Goal: Contribute content: Add original content to the website for others to see

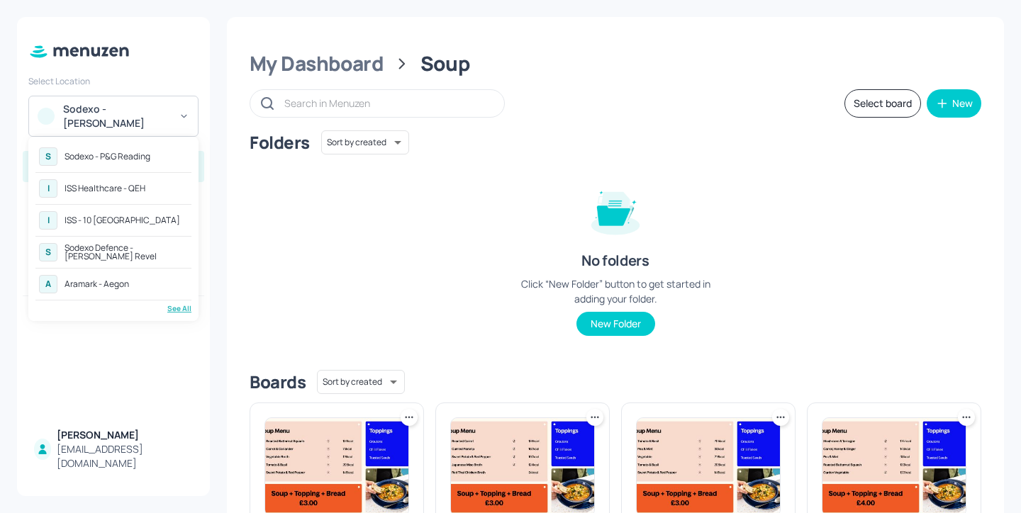
click at [144, 157] on div "Sodexo - P&G Reading" at bounding box center [108, 156] width 86 height 9
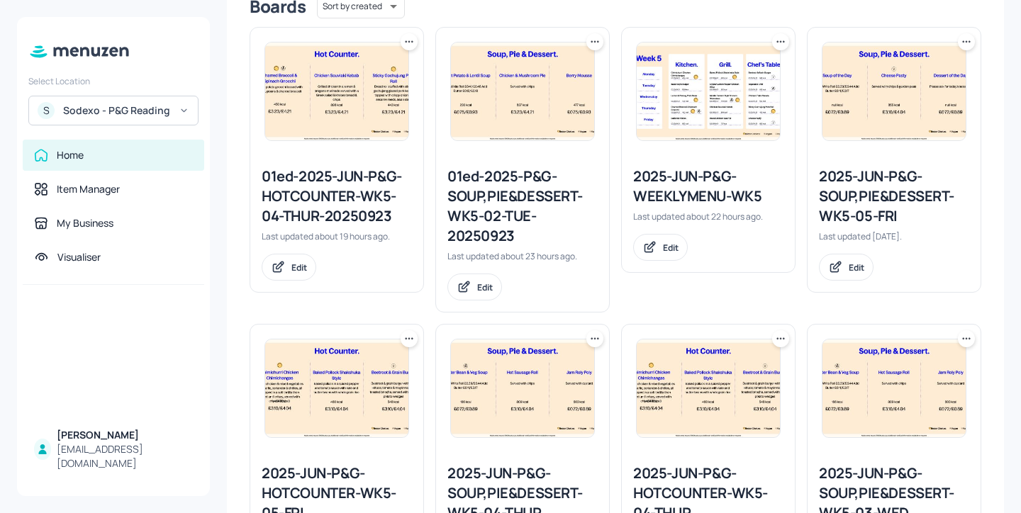
scroll to position [189, 0]
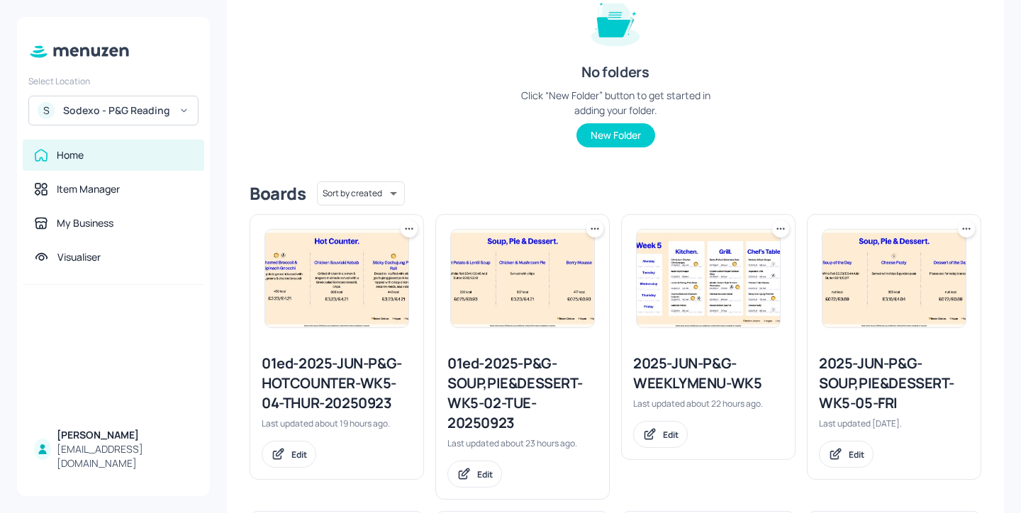
click at [774, 226] on icon at bounding box center [780, 229] width 14 height 14
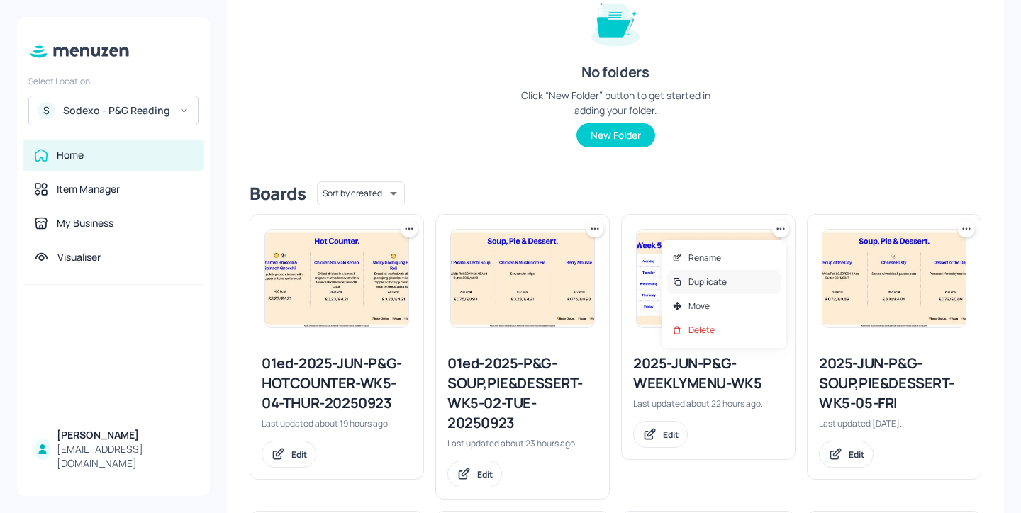
click at [715, 286] on p "Duplicate" at bounding box center [707, 282] width 38 height 13
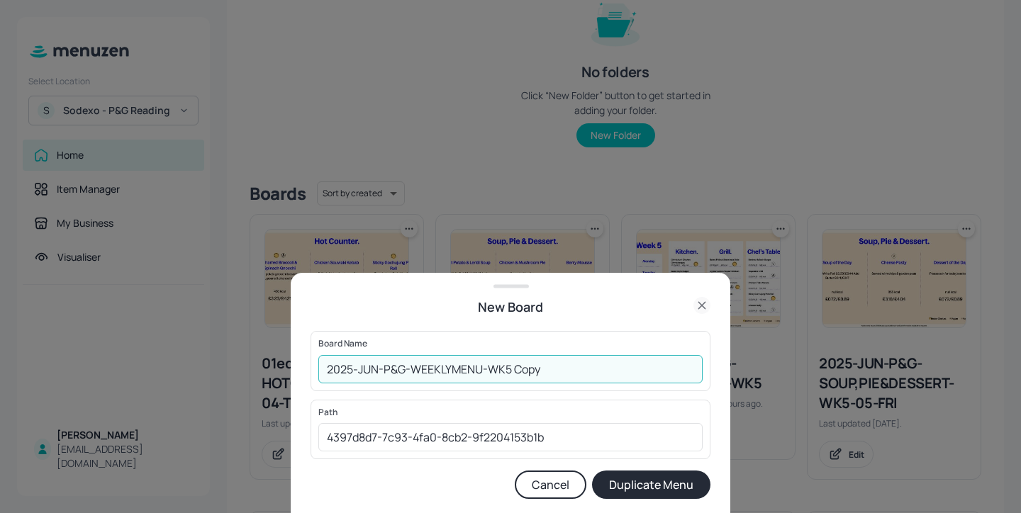
drag, startPoint x: 573, startPoint y: 365, endPoint x: 510, endPoint y: 366, distance: 63.1
click at [510, 366] on input "2025-JUN-P&G-WEEKLYMENU-WK5 Copy" at bounding box center [510, 369] width 384 height 28
click at [324, 369] on input "2025-JUN-P&G-WEEKLYMENU-WK5-20250924" at bounding box center [510, 369] width 384 height 28
type input "01ed-2025-JUN-P&G-WEEKLYMENU-WK5-20250924"
click at [661, 487] on button "Duplicate Menu" at bounding box center [651, 485] width 118 height 28
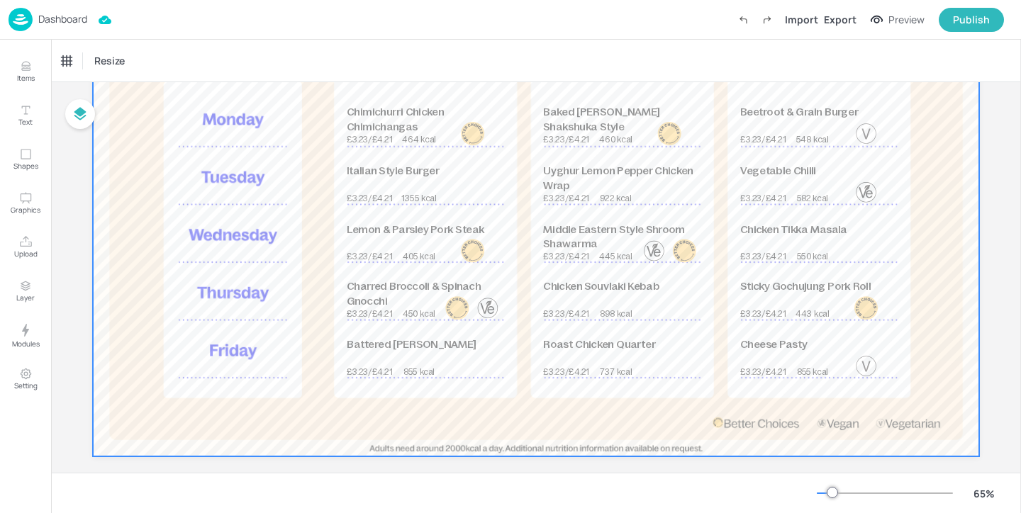
scroll to position [181, 0]
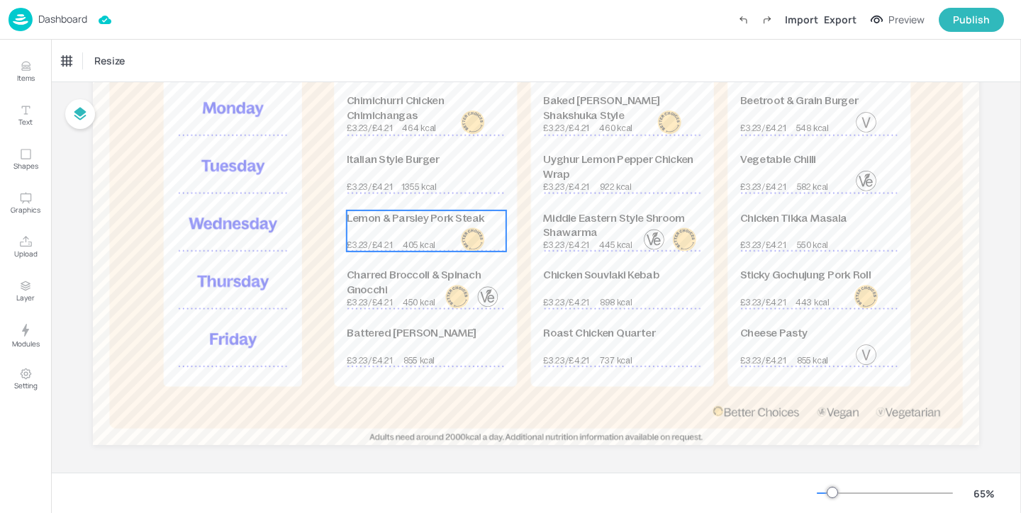
click at [410, 230] on div "Lemon & Parsley Pork Steak £3.23/£4.21 405 kcal" at bounding box center [426, 231] width 159 height 41
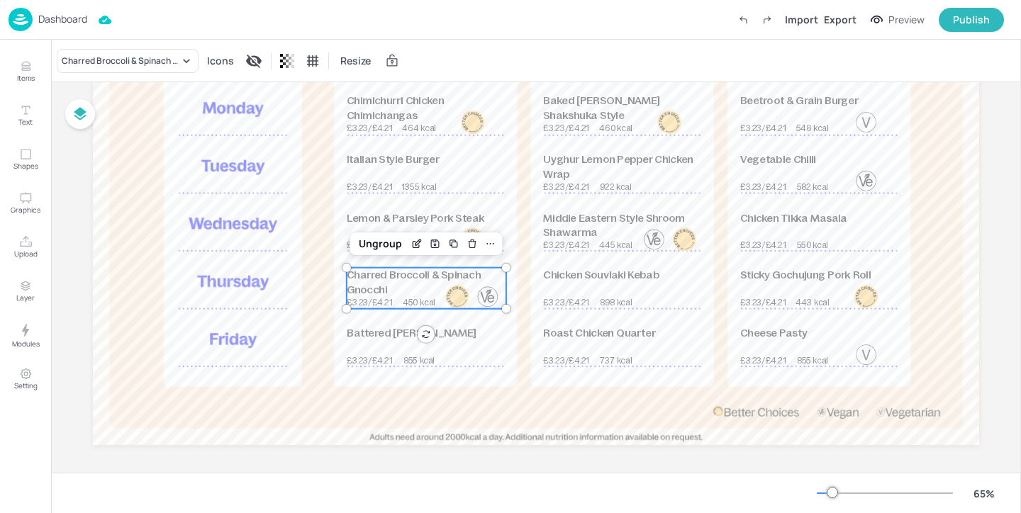
click at [395, 290] on p "Charred Broccoli & Spinach Gnocchi" at bounding box center [426, 283] width 159 height 30
click at [163, 51] on div "Charred Broccoli & Spinach Gnocchi" at bounding box center [128, 61] width 142 height 24
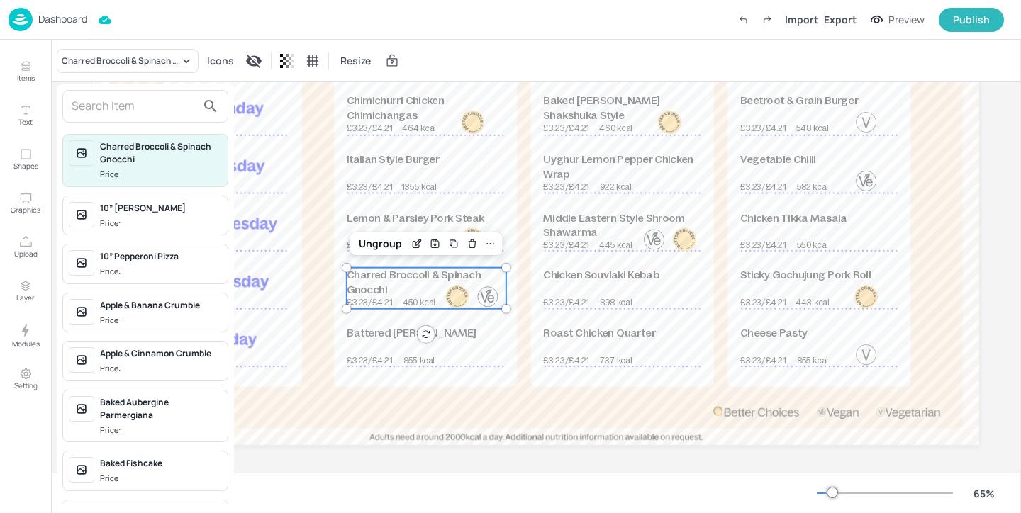
click at [138, 106] on input "text" at bounding box center [134, 106] width 125 height 23
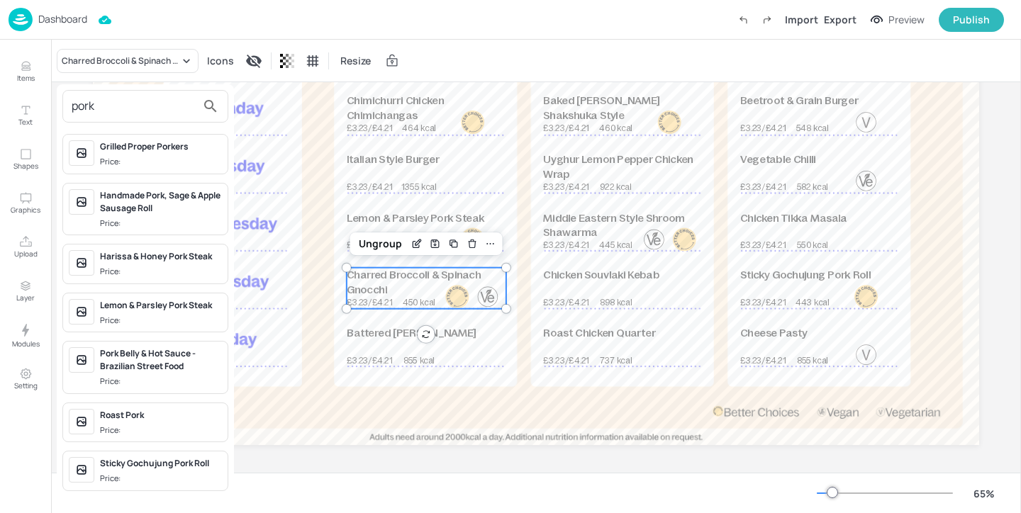
type input "pork"
click at [32, 72] on div at bounding box center [510, 256] width 1021 height 513
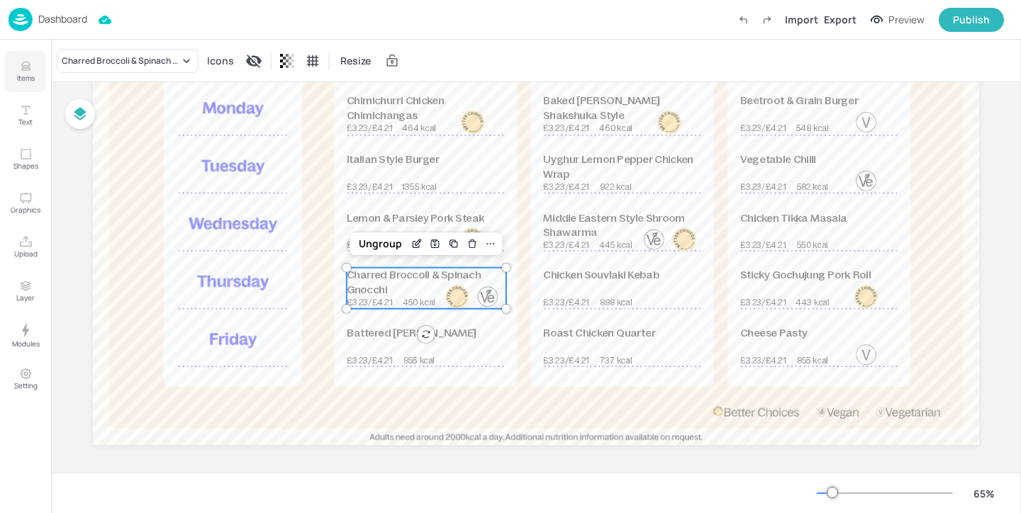
click at [20, 83] on button "Items" at bounding box center [25, 71] width 41 height 41
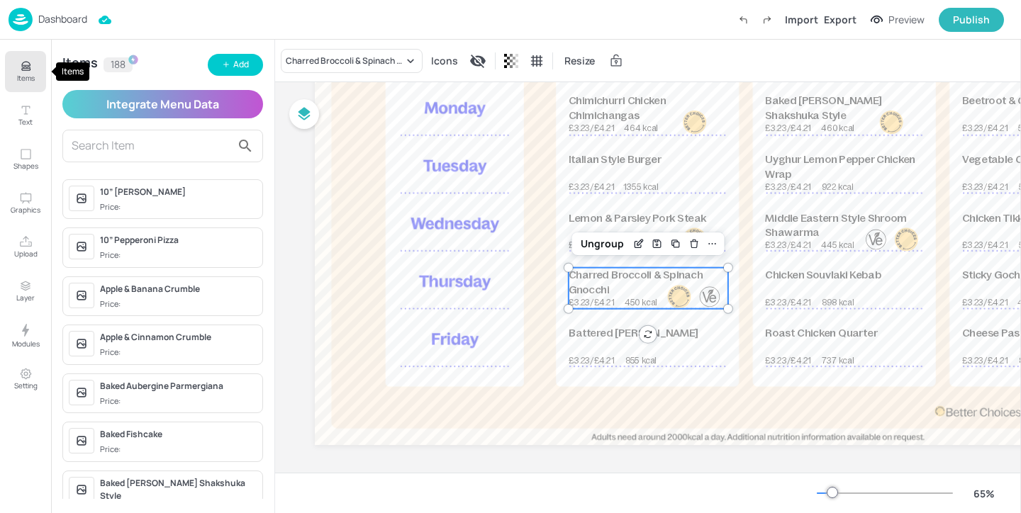
click at [23, 80] on p "Items" at bounding box center [26, 78] width 18 height 10
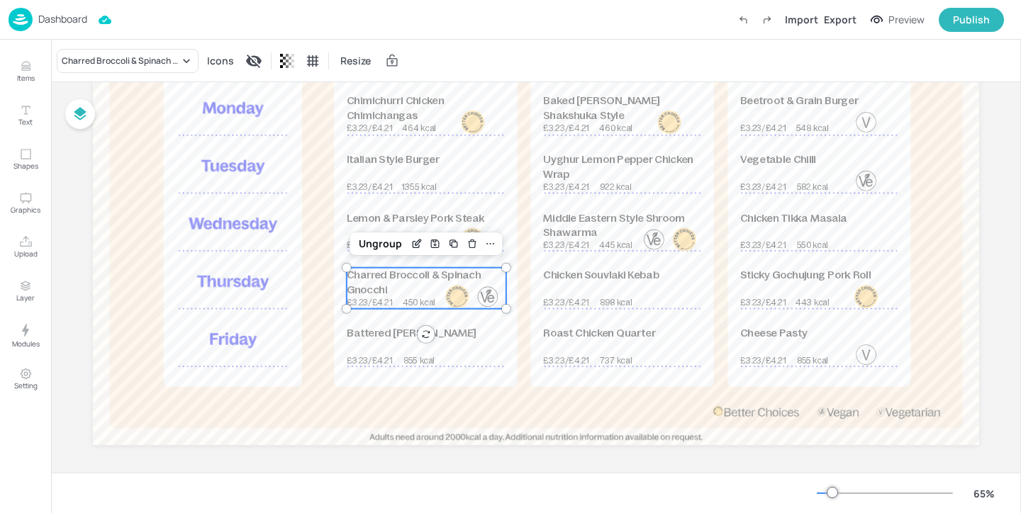
click at [60, 26] on div "Dashboard" at bounding box center [48, 19] width 79 height 23
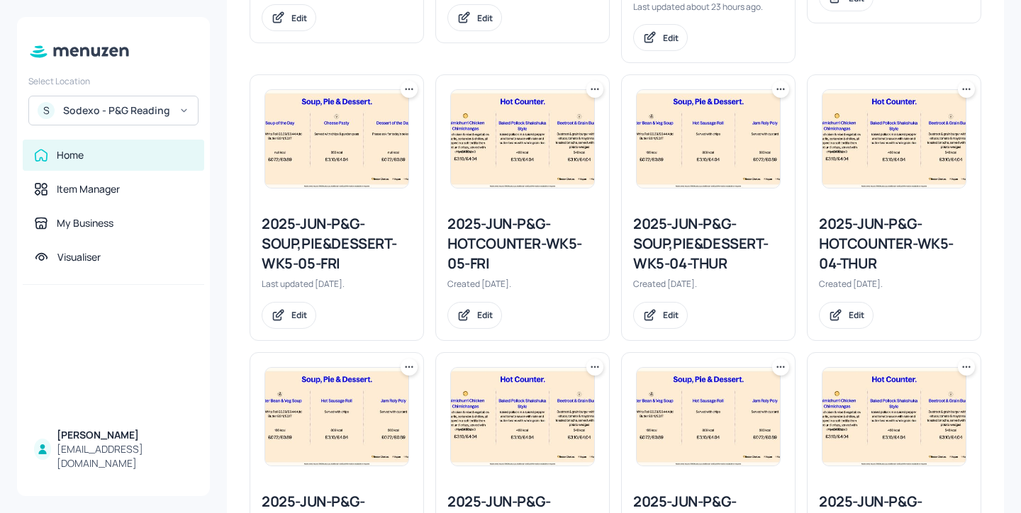
scroll to position [651, 0]
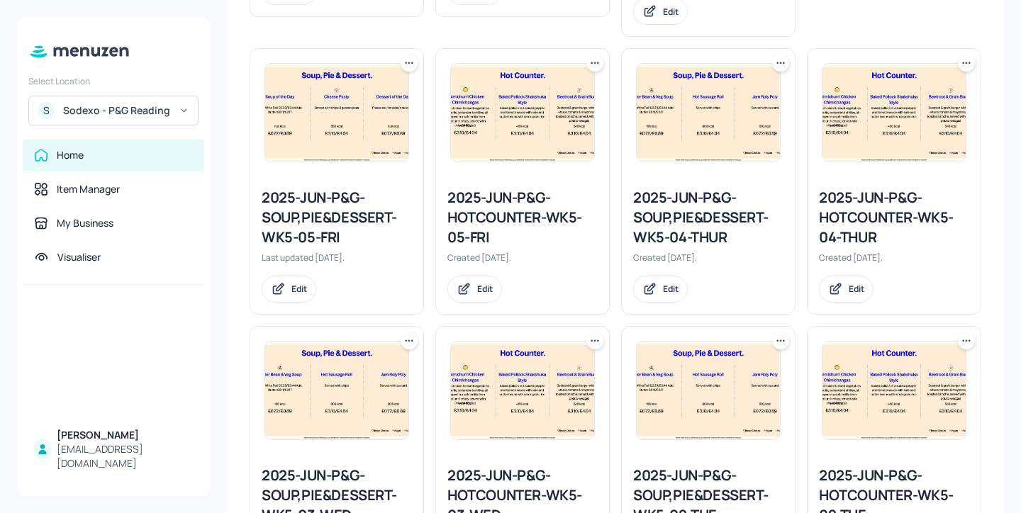
click at [967, 65] on icon at bounding box center [966, 63] width 14 height 14
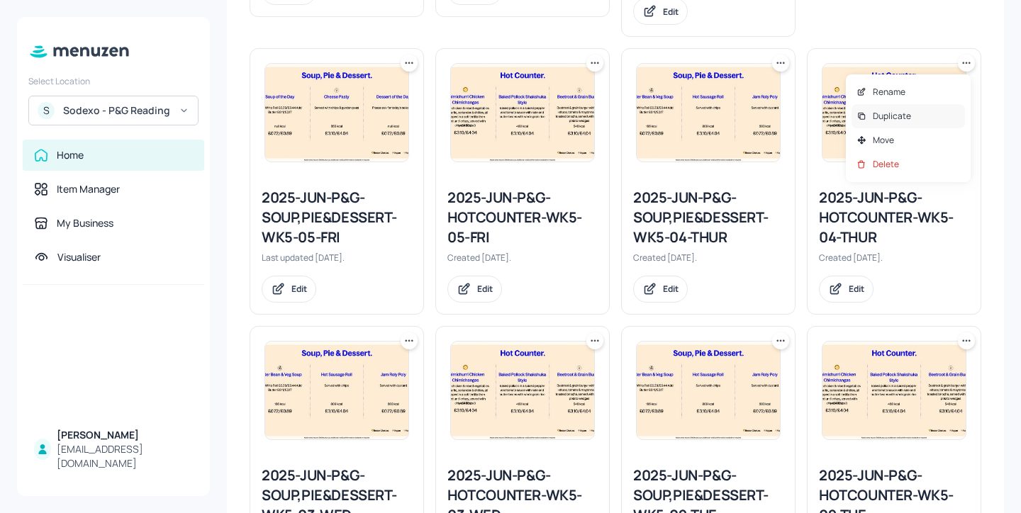
click at [921, 120] on div "Duplicate" at bounding box center [907, 116] width 113 height 24
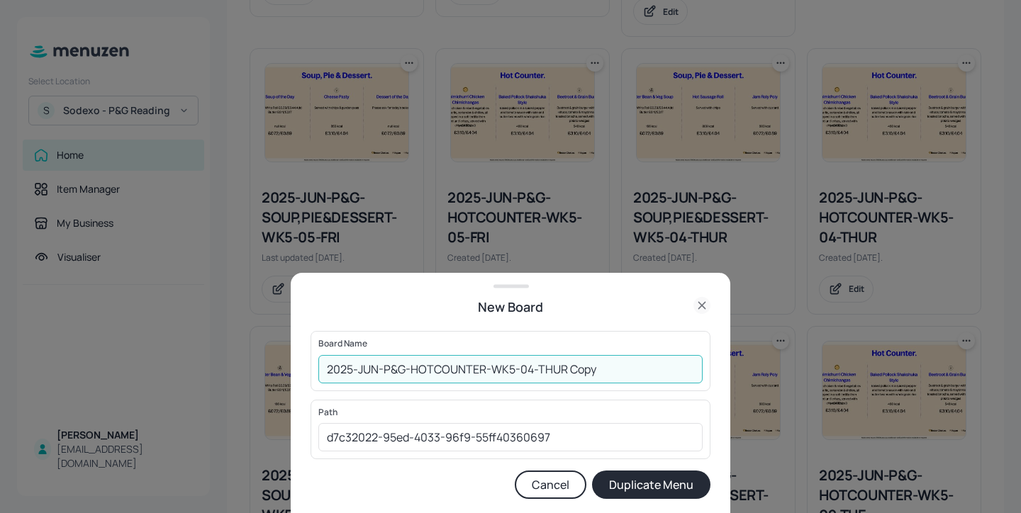
drag, startPoint x: 641, startPoint y: 374, endPoint x: 565, endPoint y: 376, distance: 75.9
click at [565, 376] on input "2025-JUN-P&G-HOTCOUNTER-WK5-04-THUR Copy" at bounding box center [510, 369] width 384 height 28
click at [326, 367] on input "2025-JUN-P&G-HOTCOUNTER-WK5-04-THUR-20250924" at bounding box center [510, 369] width 384 height 28
type input "01ed-2025-JUN-P&G-HOTCOUNTER-WK5-04-THUR-20250924"
click at [656, 478] on button "Duplicate Menu" at bounding box center [651, 485] width 118 height 28
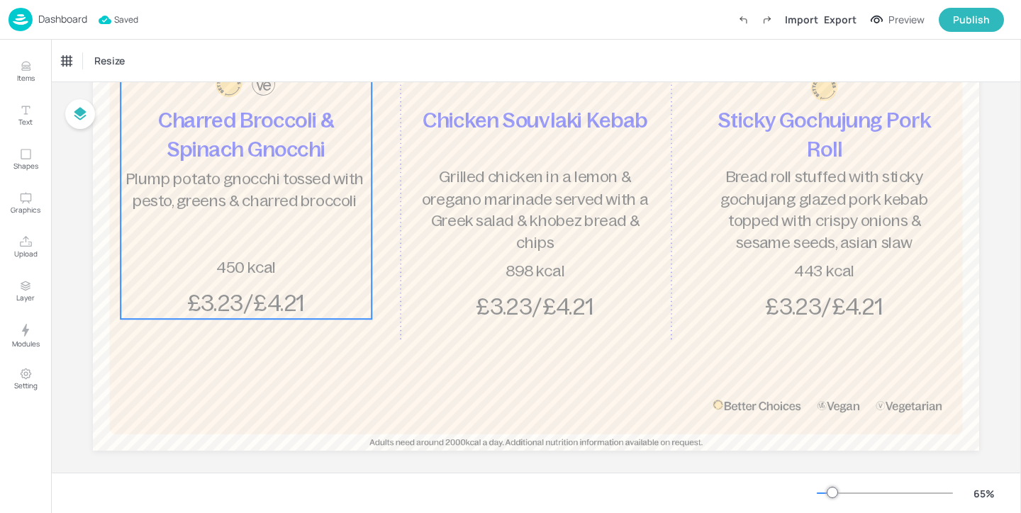
scroll to position [133, 0]
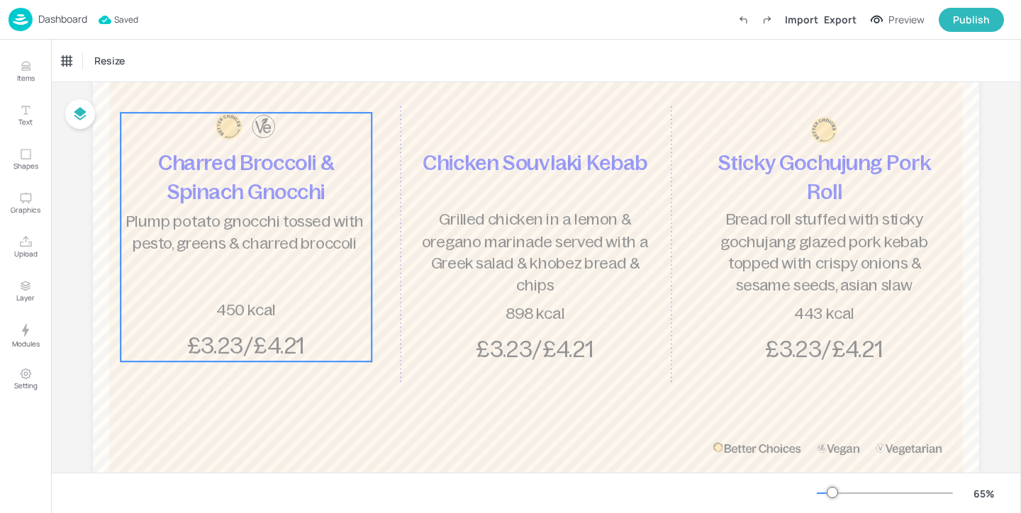
click at [280, 211] on p "Plump potato gnocchi tossed with pesto, greens & charred broccoli" at bounding box center [245, 233] width 244 height 44
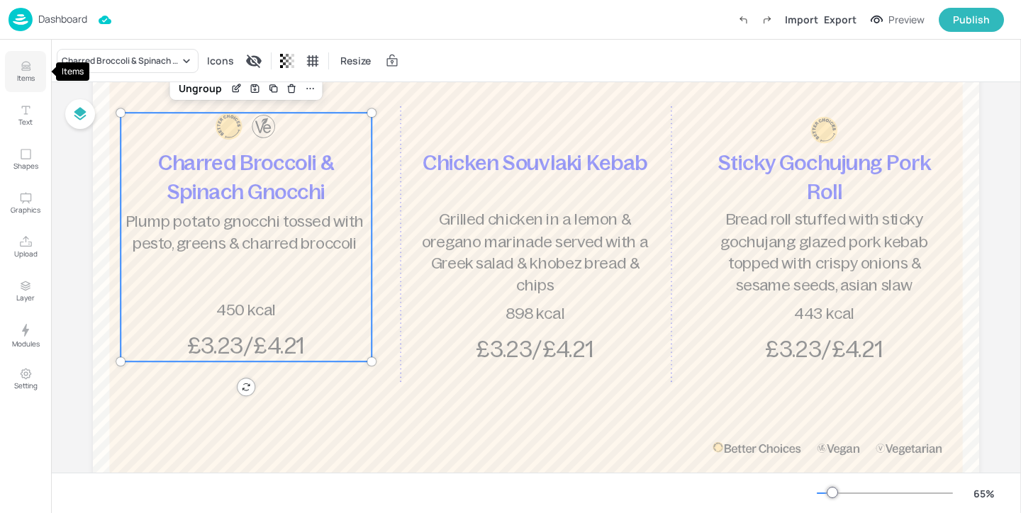
click at [43, 75] on button "Items" at bounding box center [25, 71] width 41 height 41
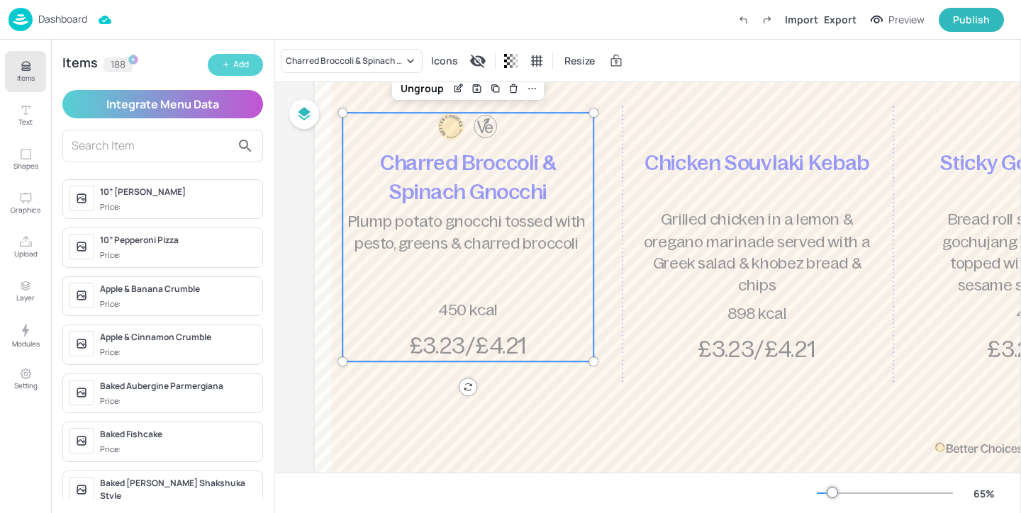
click at [226, 71] on button "Add" at bounding box center [235, 65] width 55 height 22
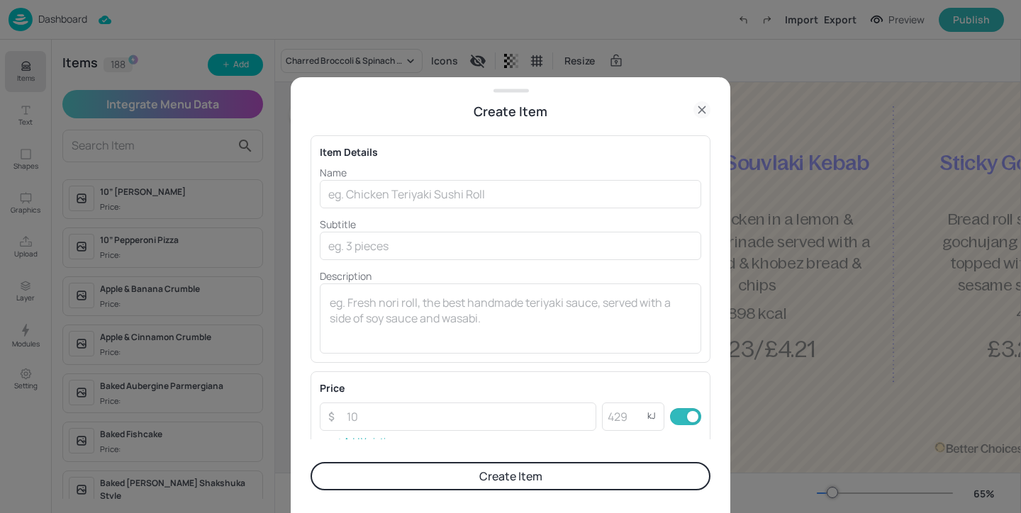
click at [705, 106] on icon at bounding box center [701, 109] width 6 height 6
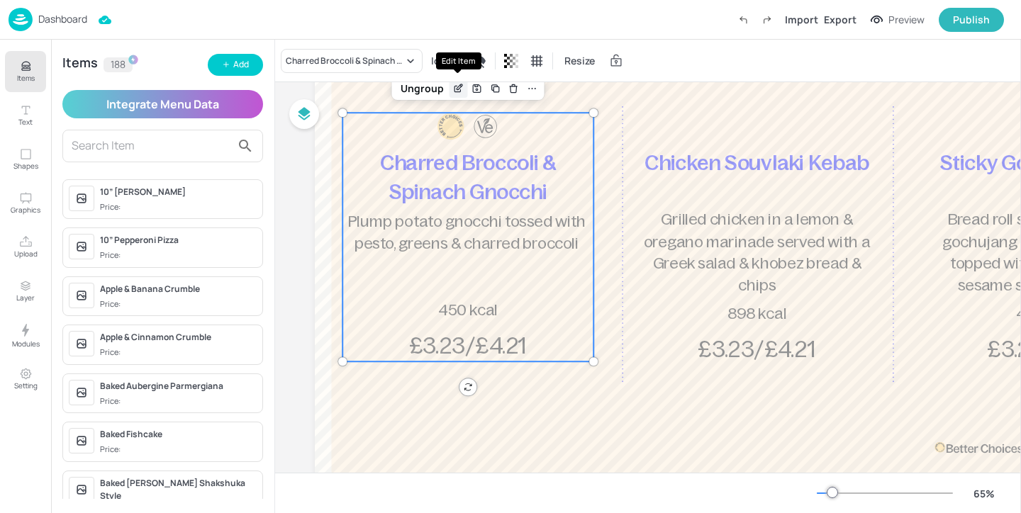
click at [455, 90] on icon "Edit Item" at bounding box center [458, 88] width 12 height 11
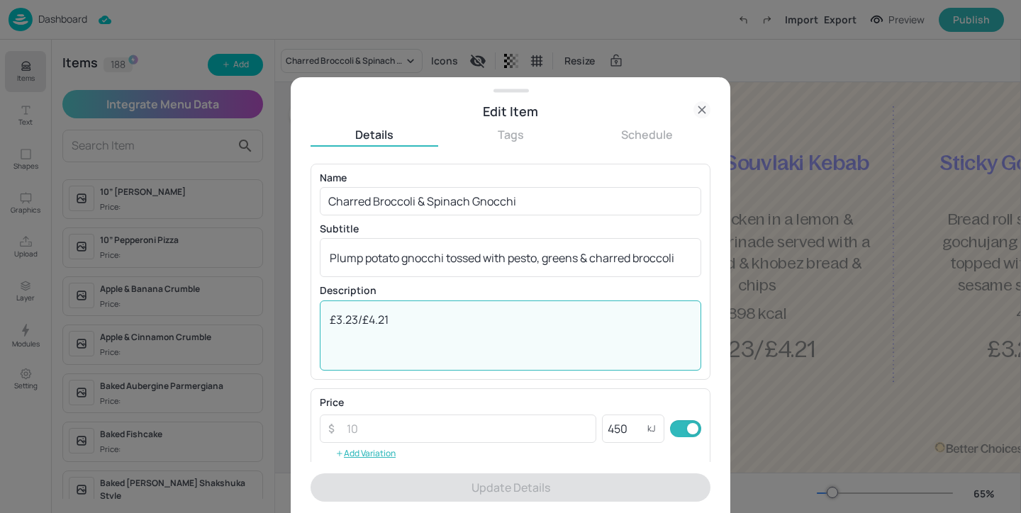
drag, startPoint x: 438, startPoint y: 320, endPoint x: 339, endPoint y: 299, distance: 101.5
click at [339, 299] on div "Description £3.23/£4.21 x ​" at bounding box center [510, 328] width 381 height 84
click at [704, 110] on icon at bounding box center [701, 109] width 17 height 17
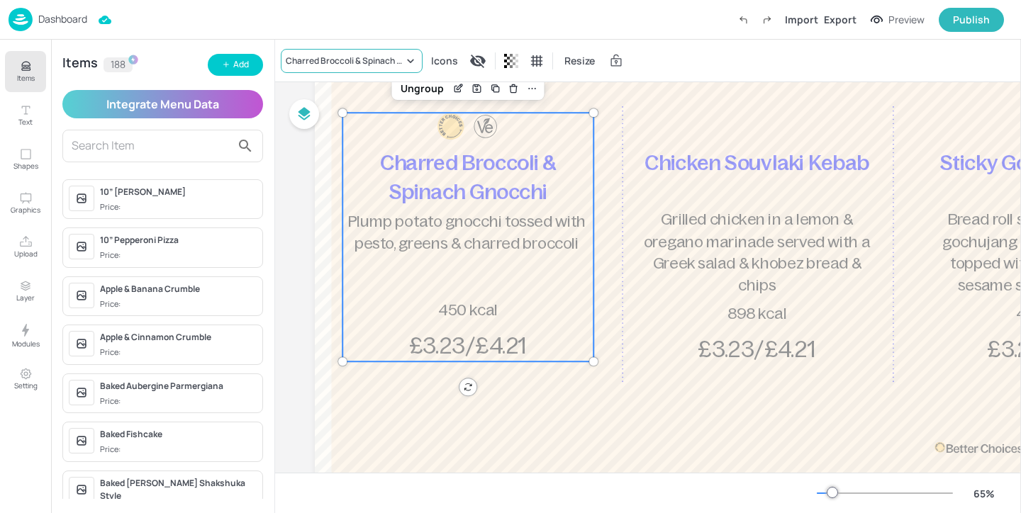
click at [378, 50] on div "Charred Broccoli & Spinach Gnocchi" at bounding box center [352, 61] width 142 height 24
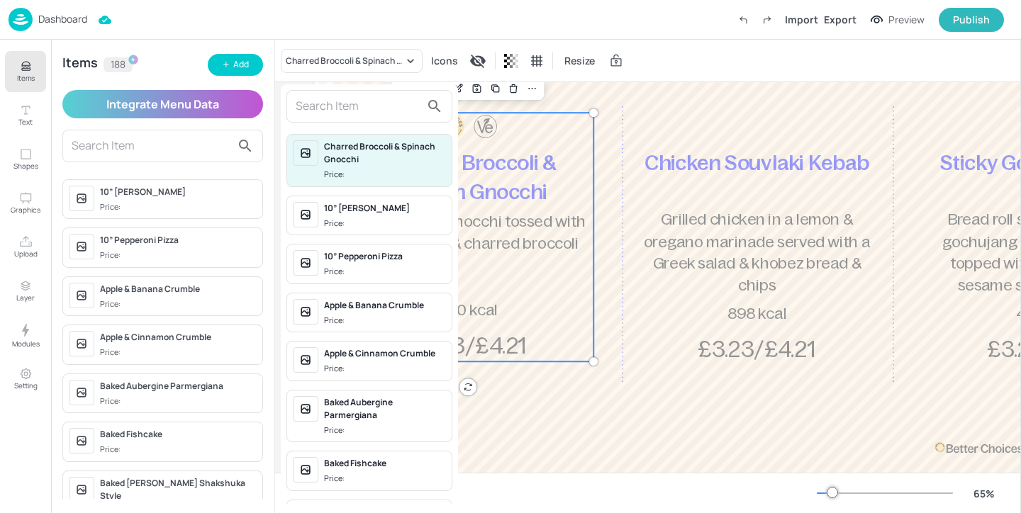
click at [364, 99] on input "text" at bounding box center [358, 106] width 125 height 23
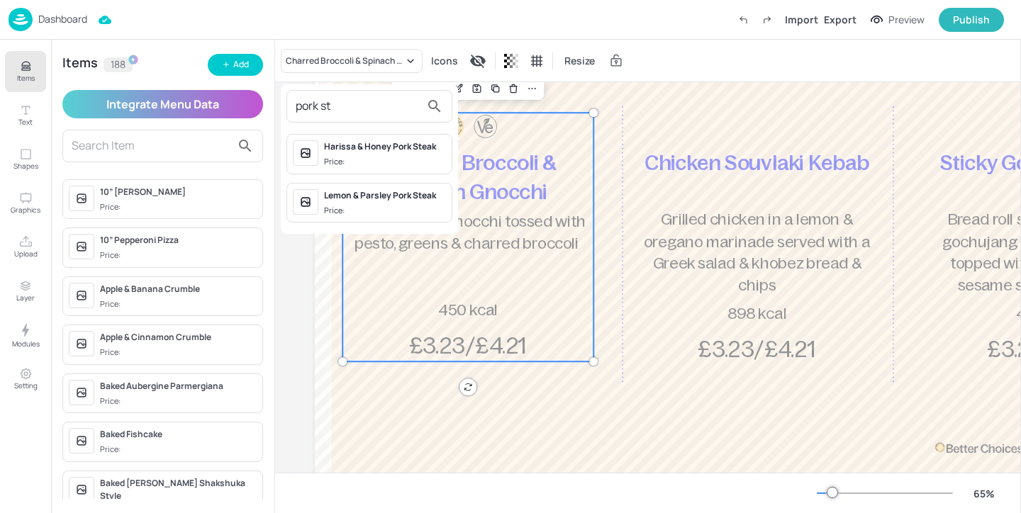
type input "pork st"
click at [306, 260] on div at bounding box center [510, 256] width 1021 height 513
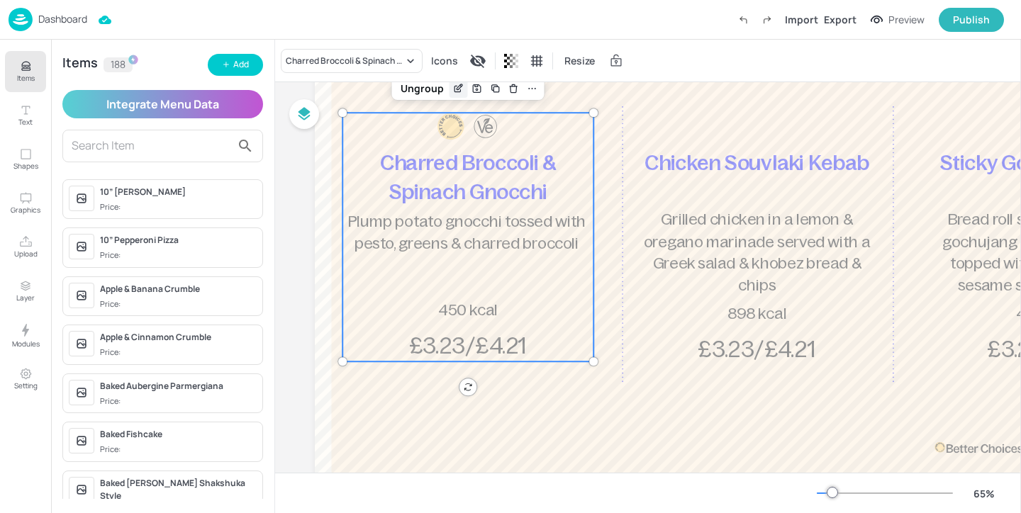
click at [459, 89] on icon "Edit Item" at bounding box center [458, 88] width 12 height 11
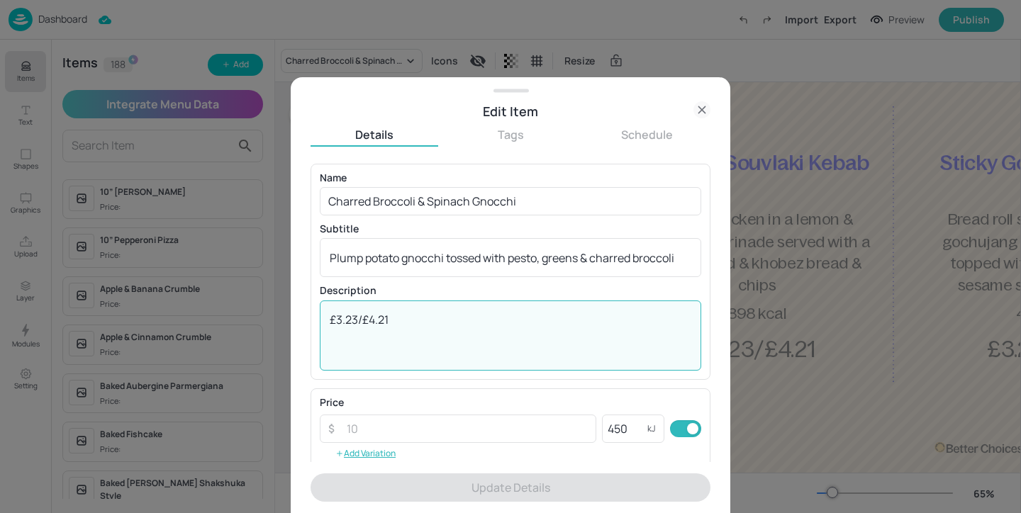
drag, startPoint x: 464, startPoint y: 315, endPoint x: 465, endPoint y: 291, distance: 24.1
click at [465, 291] on div "Description £3.23/£4.21 x ​" at bounding box center [510, 328] width 381 height 84
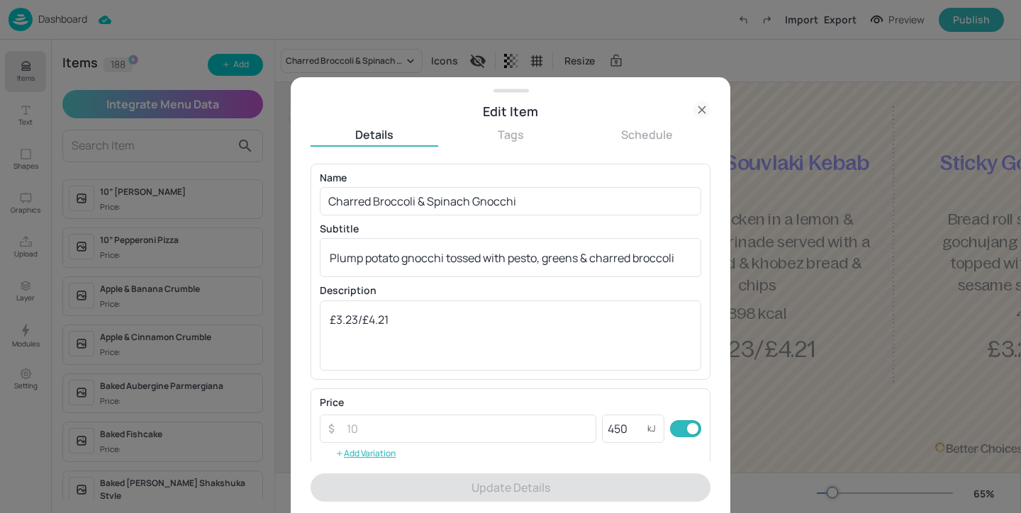
click at [238, 74] on div at bounding box center [510, 256] width 1021 height 513
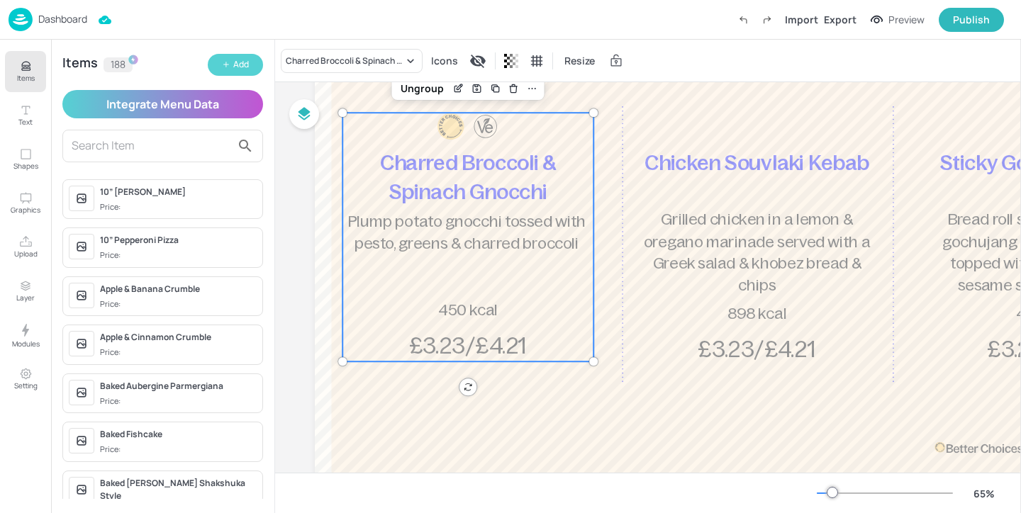
click at [244, 74] on button "Add" at bounding box center [235, 65] width 55 height 22
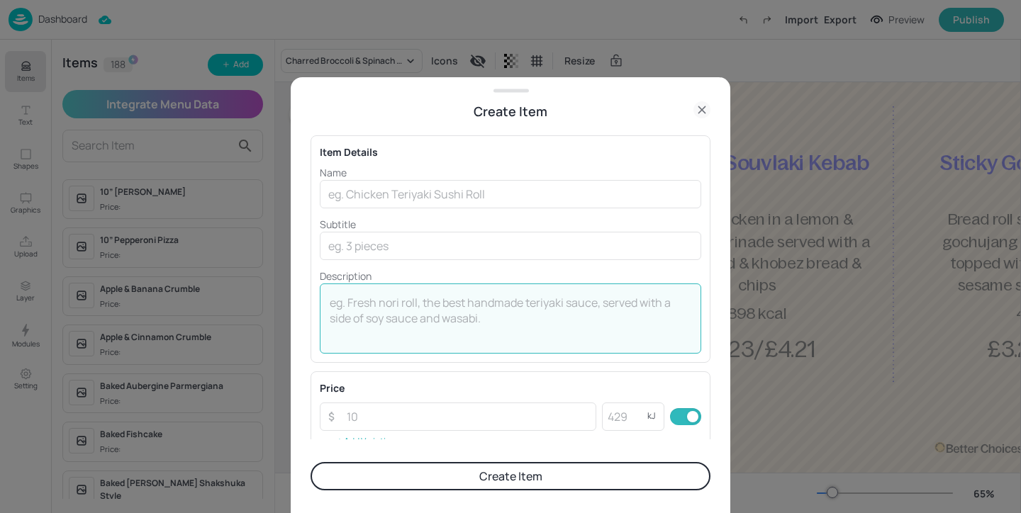
click at [515, 316] on textarea at bounding box center [511, 318] width 362 height 47
paste textarea "£3.23/£4.21"
type textarea "£3.23/£4.21"
click at [627, 412] on input "number" at bounding box center [624, 417] width 45 height 28
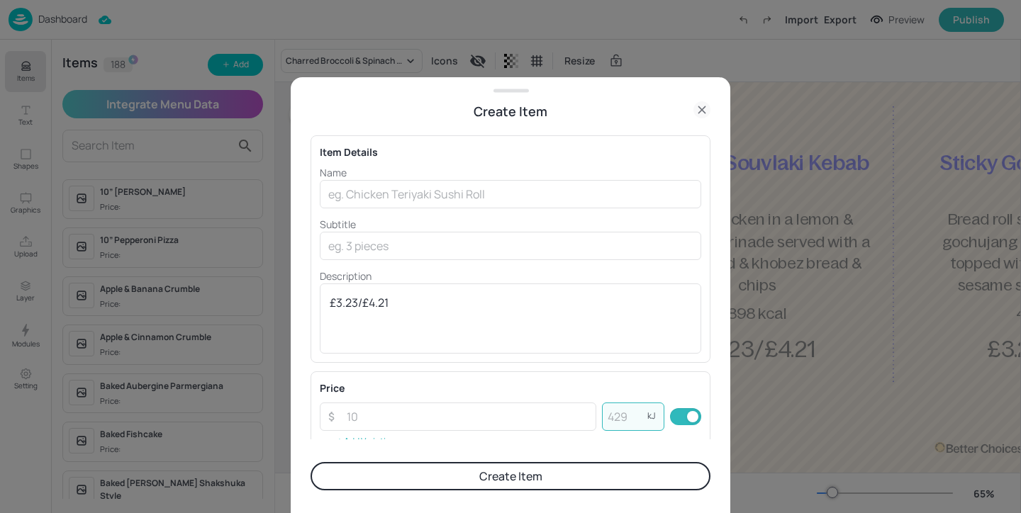
paste input "655"
type input "655"
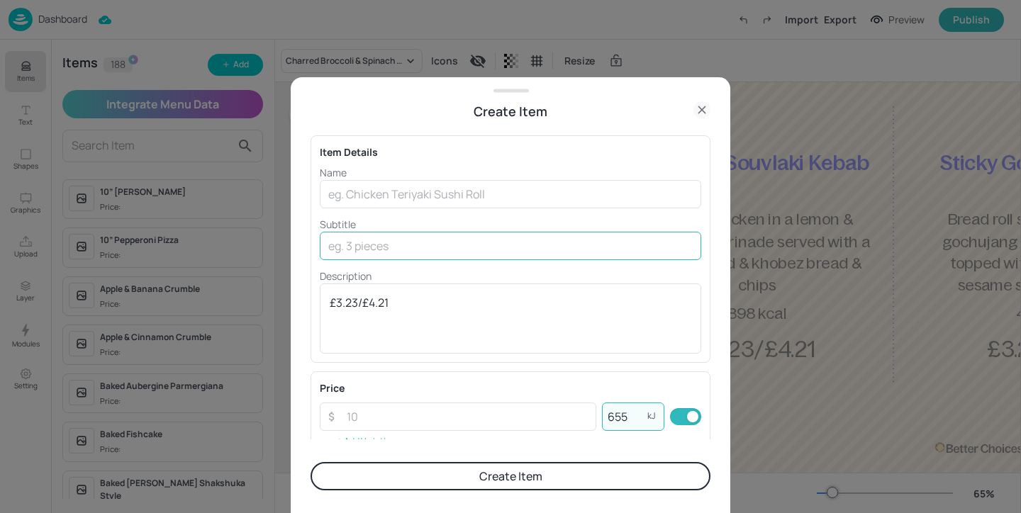
click at [373, 254] on input "text" at bounding box center [510, 246] width 381 height 28
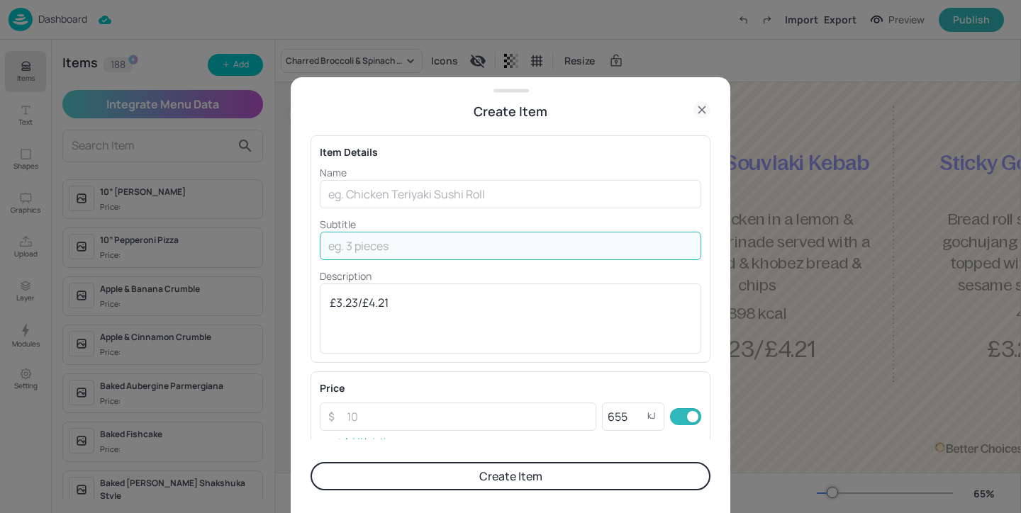
paste input "Tender pork strips stir-fried with crisp vegetables in a savory sauce"
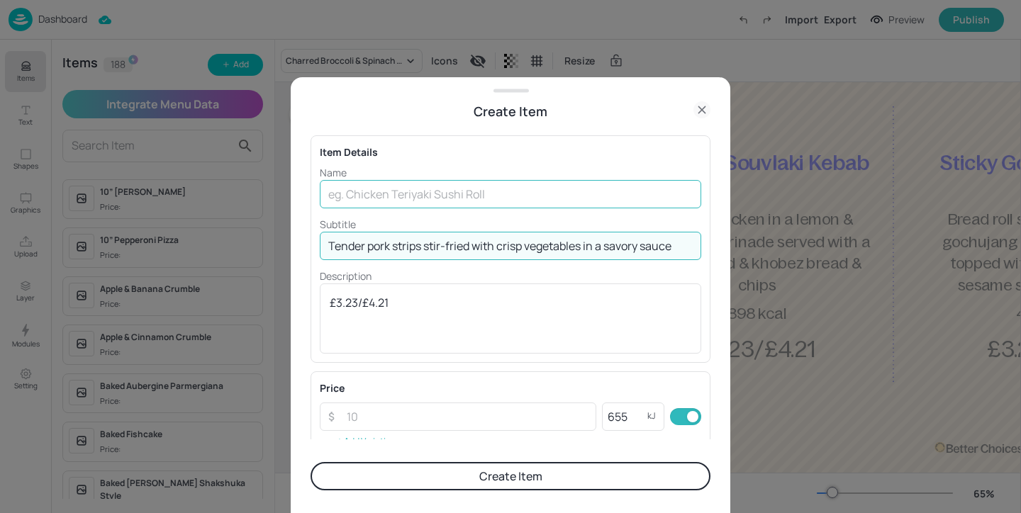
type input "Tender pork strips stir-fried with crisp vegetables in a savory sauce"
click at [481, 204] on input "text" at bounding box center [510, 194] width 381 height 28
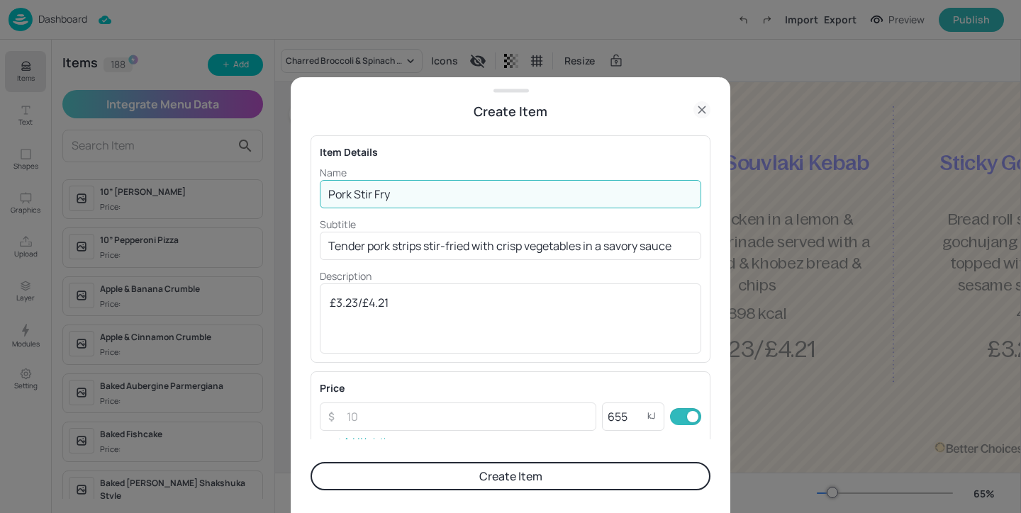
type input "Pork Stir Fry"
click at [525, 466] on button "Create Item" at bounding box center [510, 476] width 400 height 28
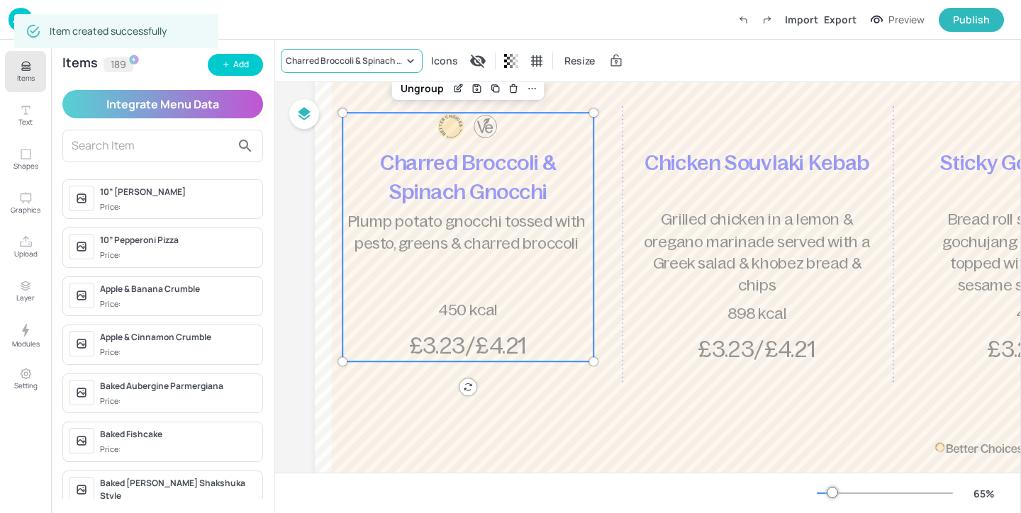
click at [352, 70] on div "Charred Broccoli & Spinach Gnocchi" at bounding box center [352, 61] width 142 height 24
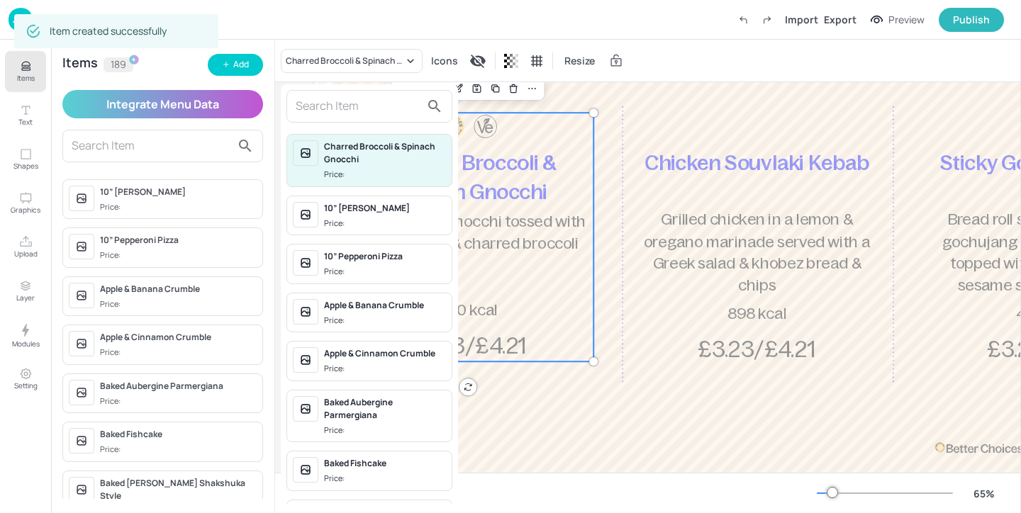
click at [354, 119] on div at bounding box center [369, 106] width 166 height 33
click at [360, 106] on input "text" at bounding box center [358, 106] width 125 height 23
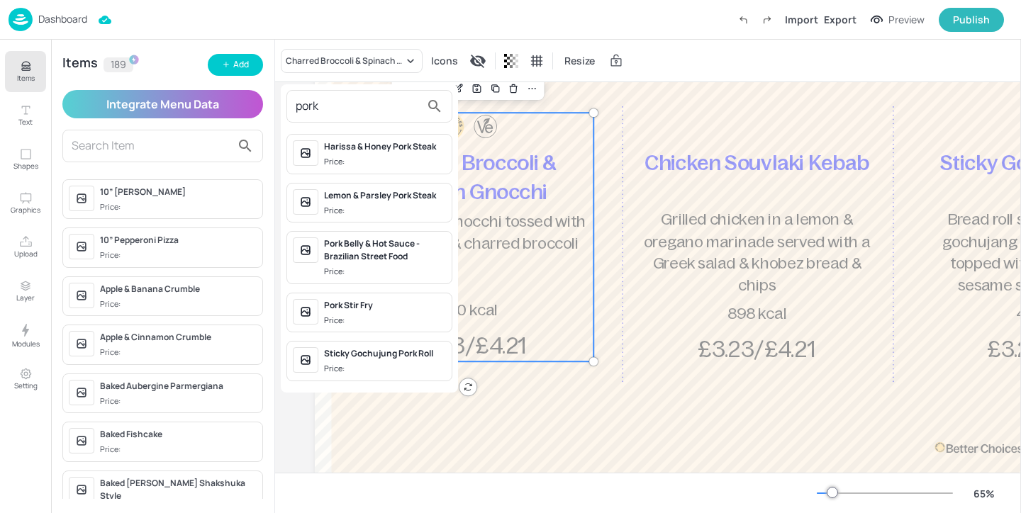
type input "pork"
click at [398, 309] on div "Pork Stir Fry" at bounding box center [385, 305] width 122 height 13
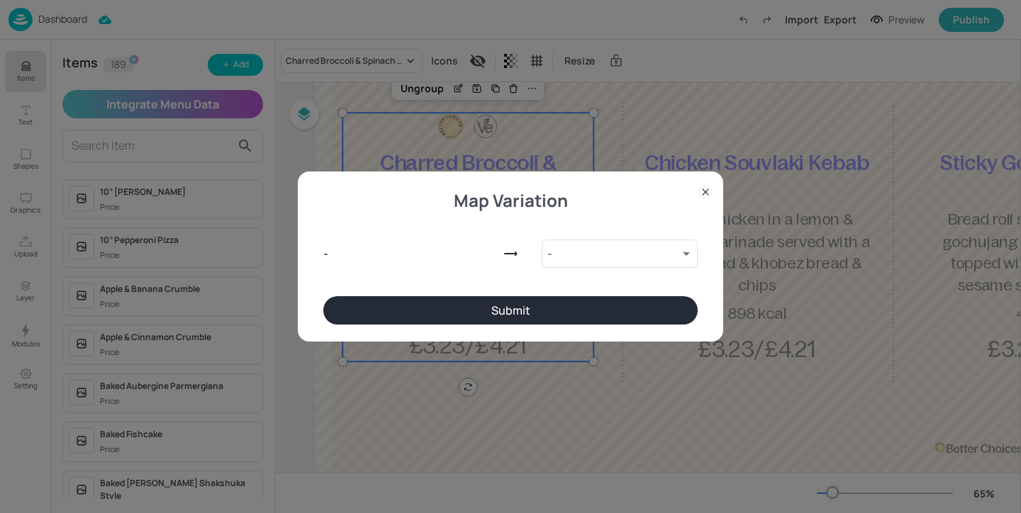
click at [497, 318] on button "Submit" at bounding box center [510, 310] width 374 height 28
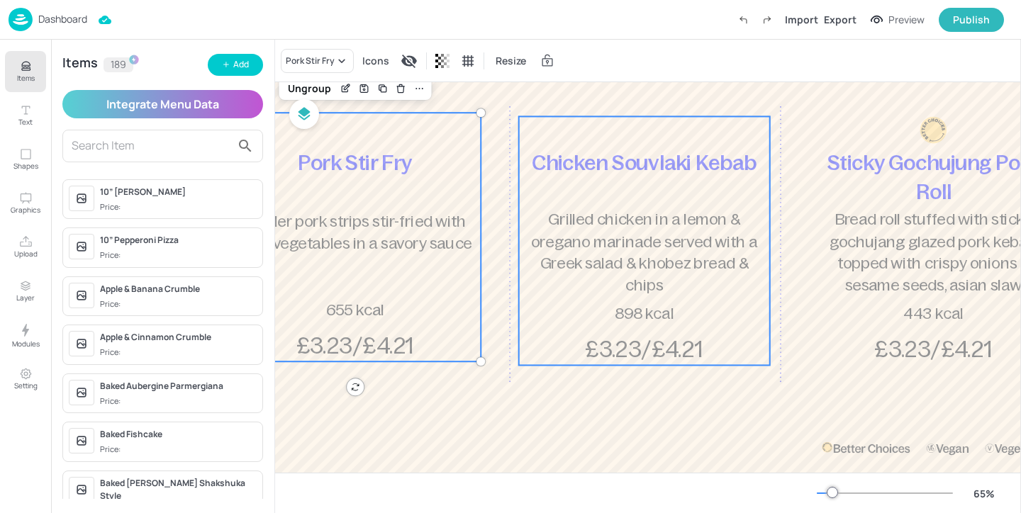
scroll to position [133, 162]
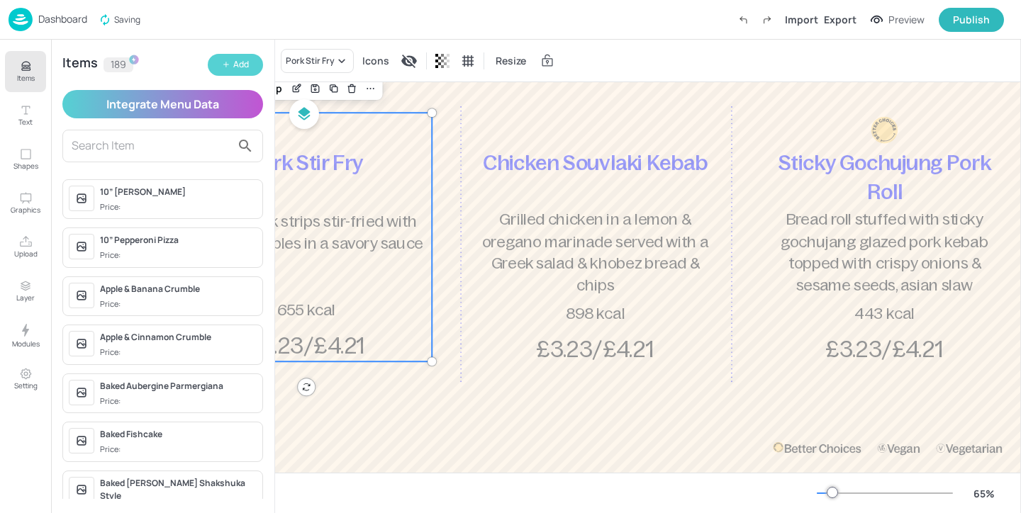
click at [229, 69] on icon "button" at bounding box center [226, 64] width 9 height 9
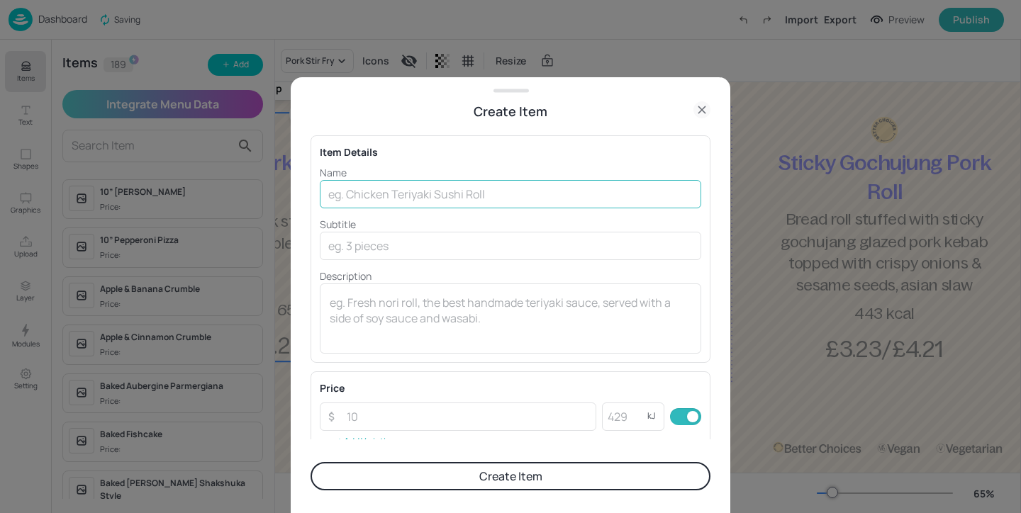
click at [411, 197] on input "text" at bounding box center [510, 194] width 381 height 28
paste input "Fish Finger Sandwich & Chips"
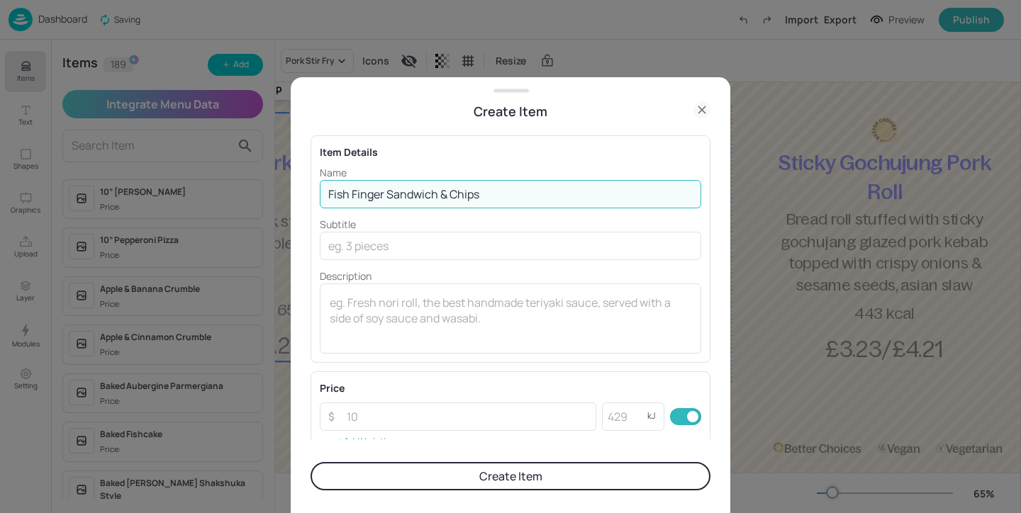
type input "Fish Finger Sandwich & Chips"
click at [615, 416] on input "number" at bounding box center [624, 417] width 45 height 28
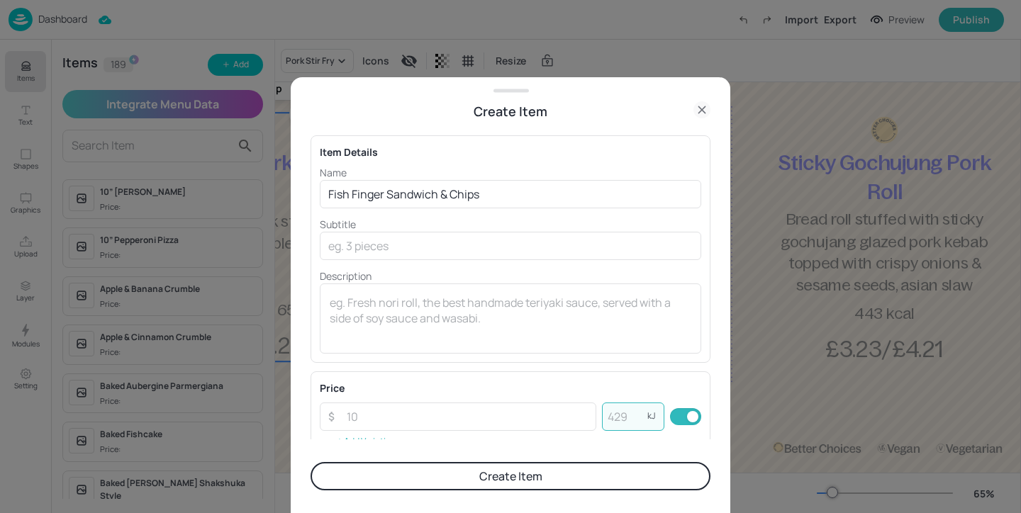
paste input "898"
type input "898"
click at [475, 303] on textarea at bounding box center [511, 318] width 362 height 47
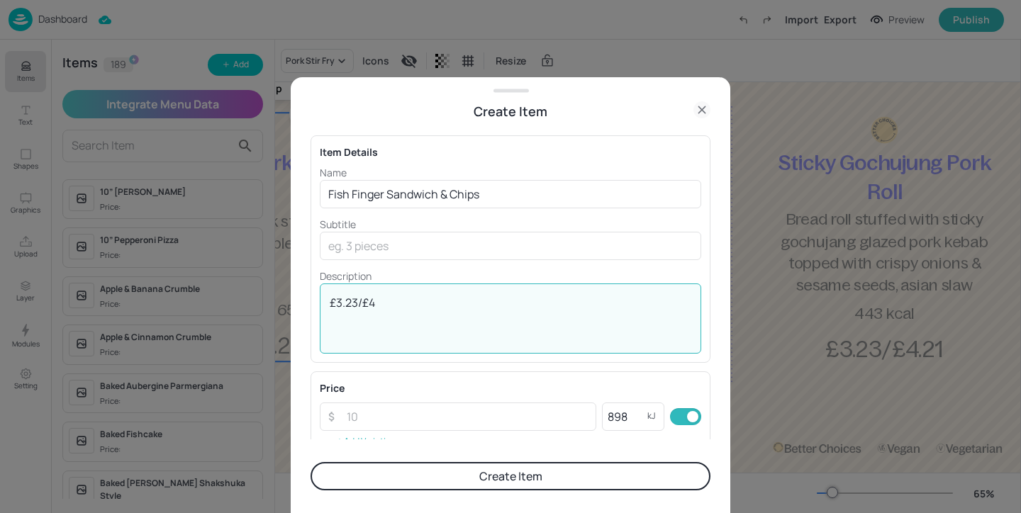
type textarea "£3.23/£4."
